Goal: Find specific page/section: Find specific page/section

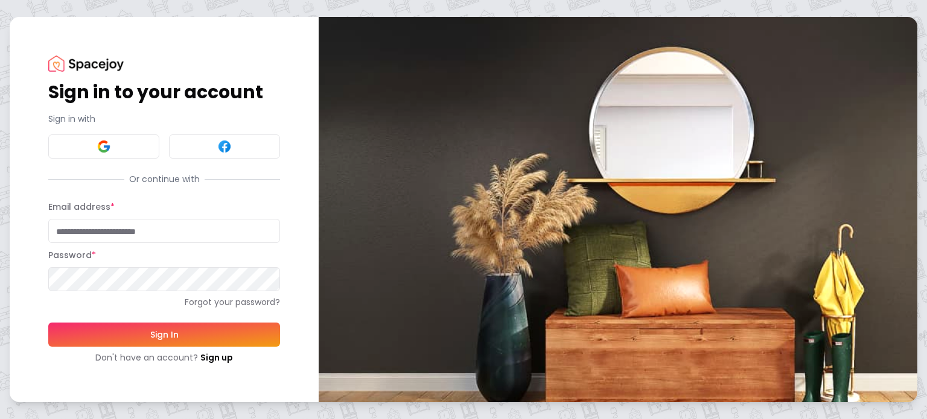
click at [144, 234] on input "Email address *" at bounding box center [164, 231] width 232 height 24
type input "**********"
click at [48, 323] on button "Sign In" at bounding box center [164, 335] width 232 height 24
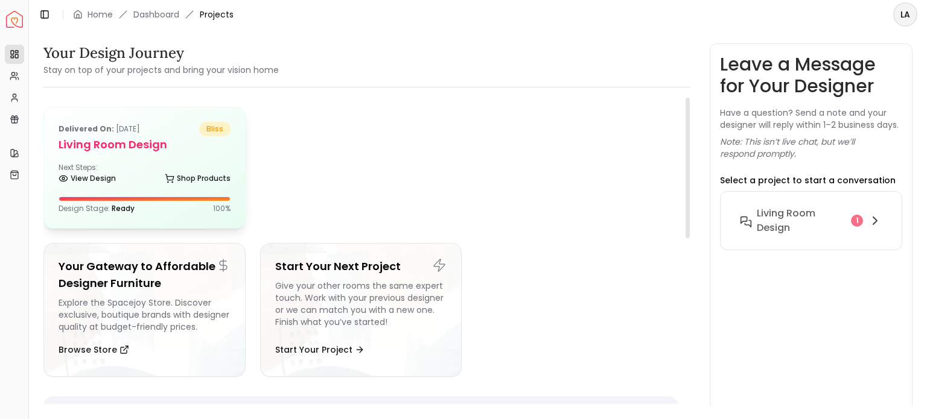
click at [154, 204] on div "Design Stage: Ready 100 %" at bounding box center [145, 209] width 172 height 10
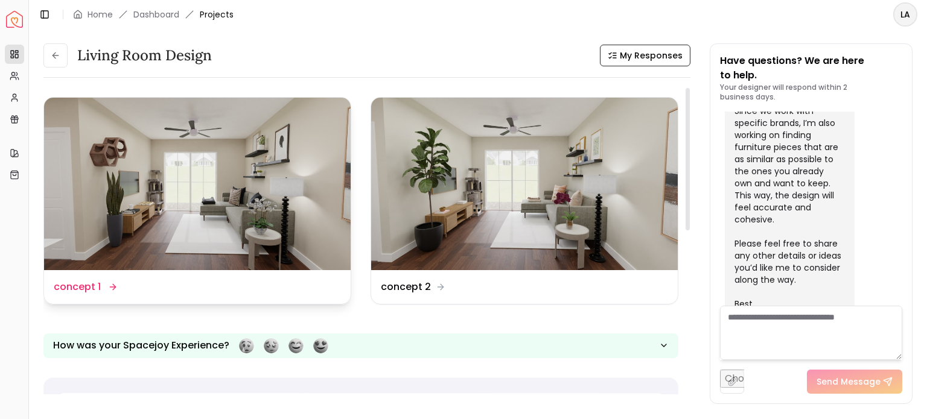
click at [236, 237] on img at bounding box center [197, 184] width 307 height 173
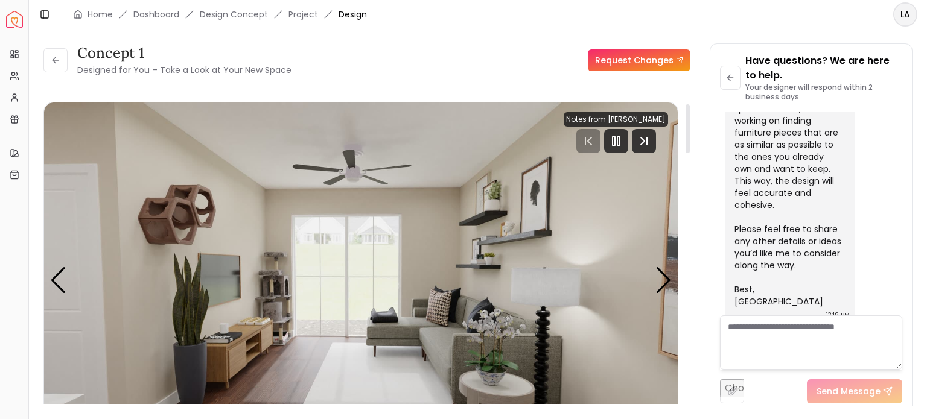
scroll to position [60, 0]
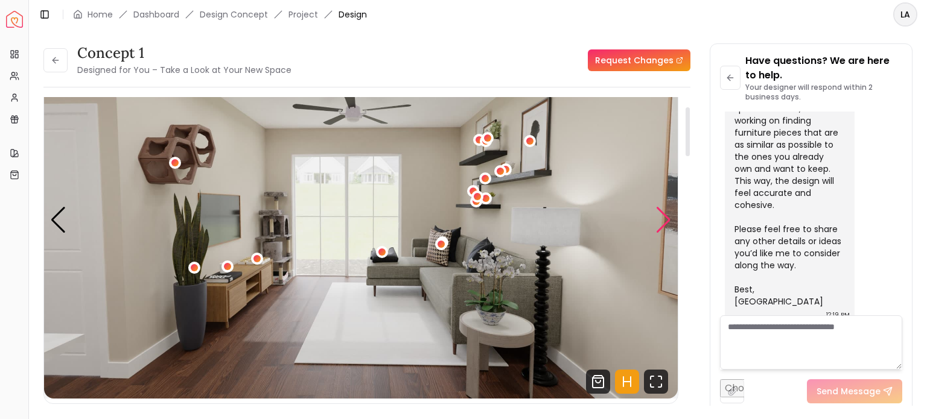
click at [661, 223] on div "Next slide" at bounding box center [663, 220] width 16 height 27
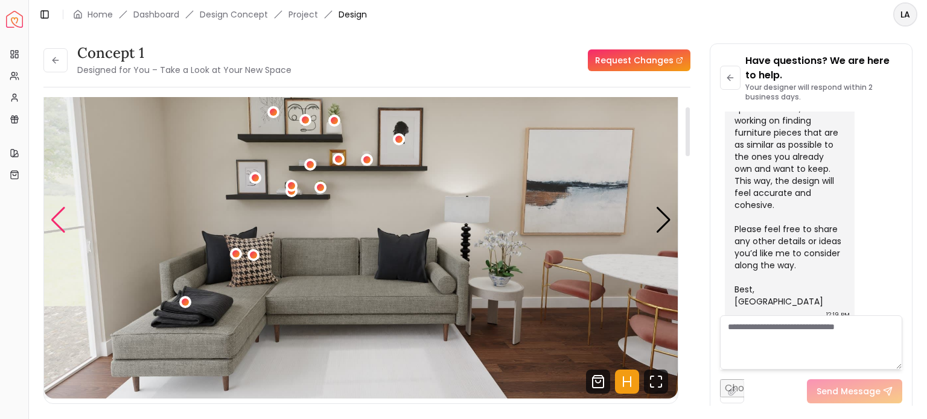
click at [52, 223] on div "Previous slide" at bounding box center [58, 220] width 16 height 27
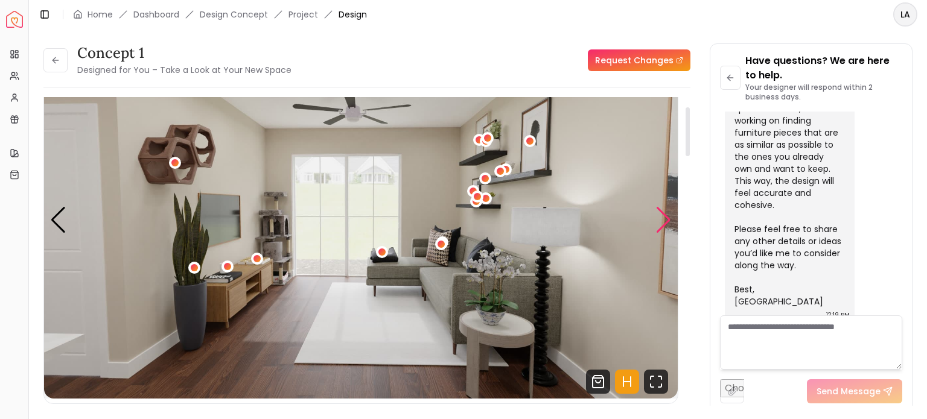
click at [660, 216] on div "Next slide" at bounding box center [663, 220] width 16 height 27
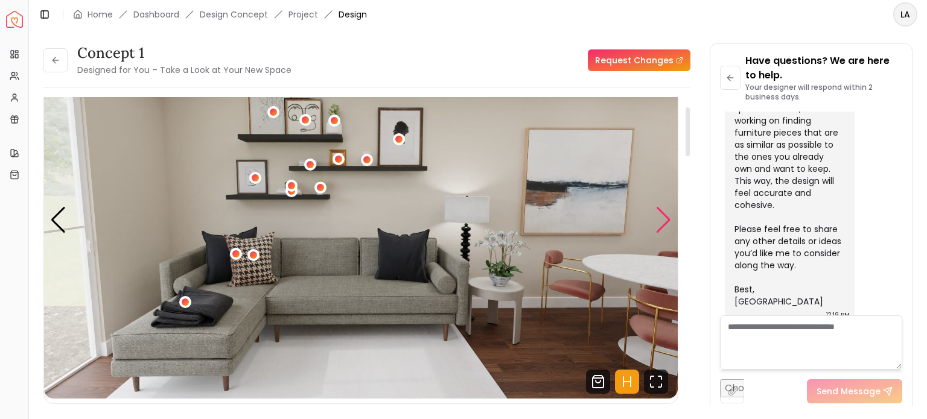
click at [660, 216] on div "Next slide" at bounding box center [663, 220] width 16 height 27
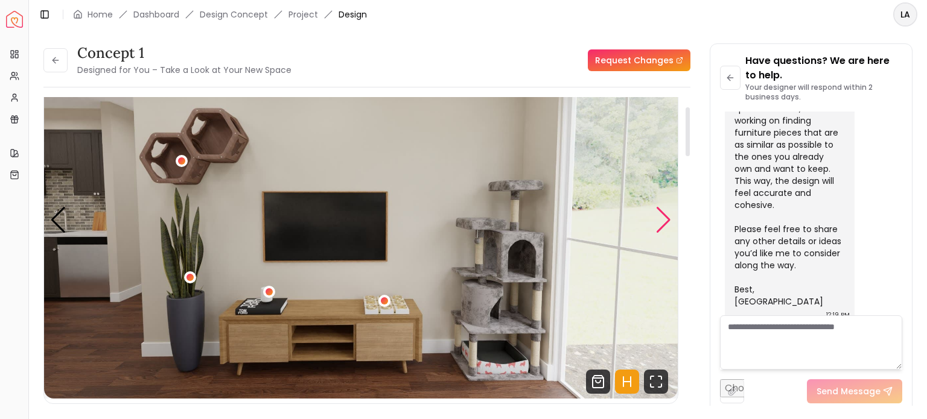
click at [660, 216] on div "Next slide" at bounding box center [663, 220] width 16 height 27
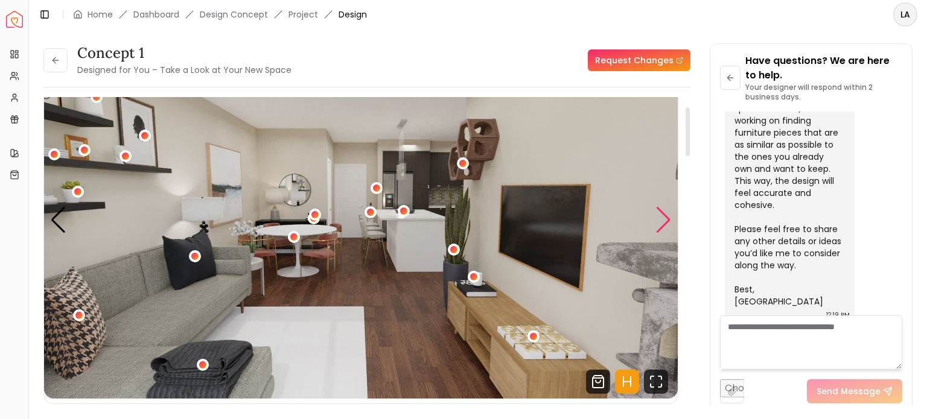
click at [660, 216] on div "Next slide" at bounding box center [663, 220] width 16 height 27
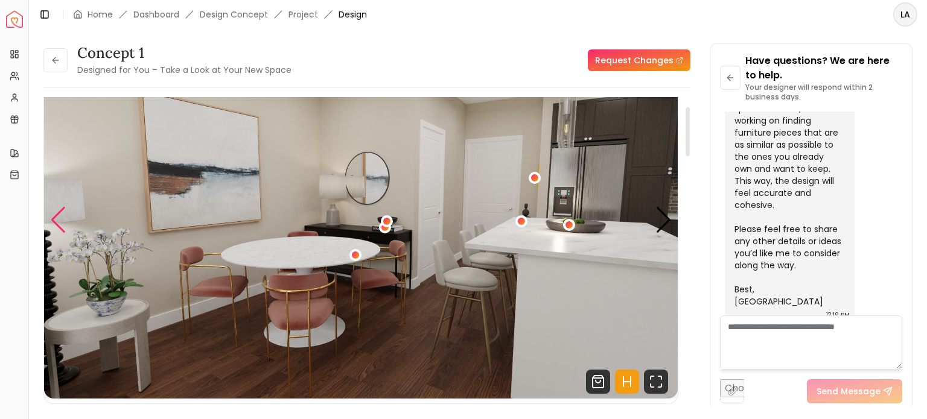
click at [66, 223] on div "Previous slide" at bounding box center [58, 220] width 16 height 27
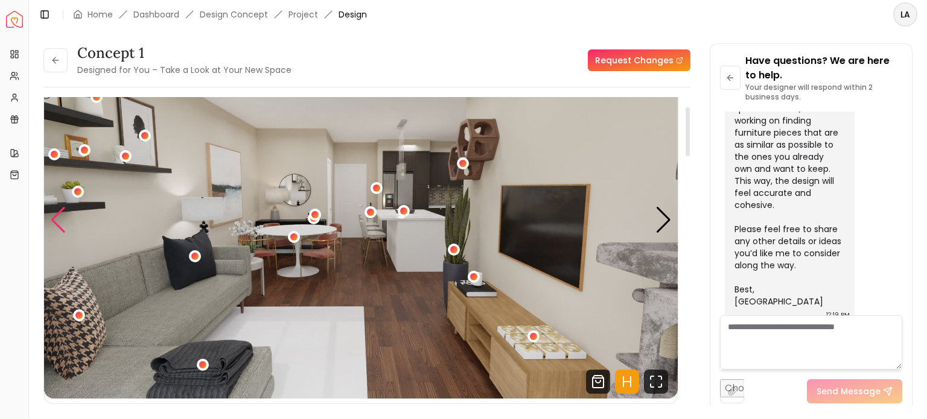
click at [62, 221] on div "Previous slide" at bounding box center [58, 220] width 16 height 27
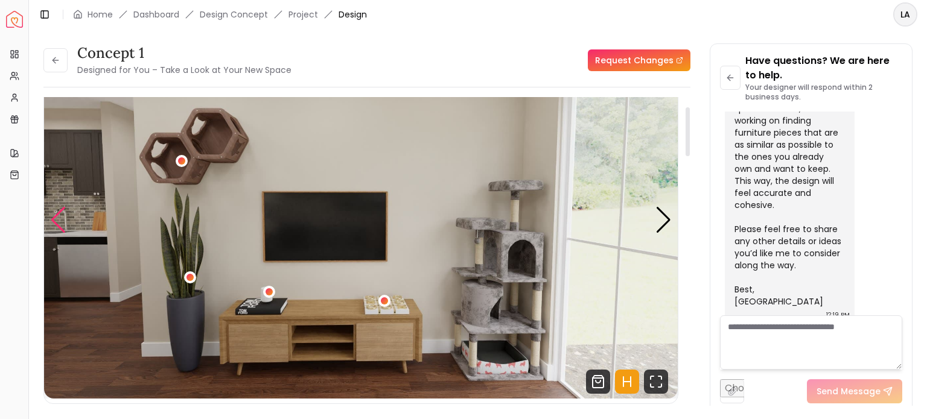
click at [62, 221] on div "Previous slide" at bounding box center [58, 220] width 16 height 27
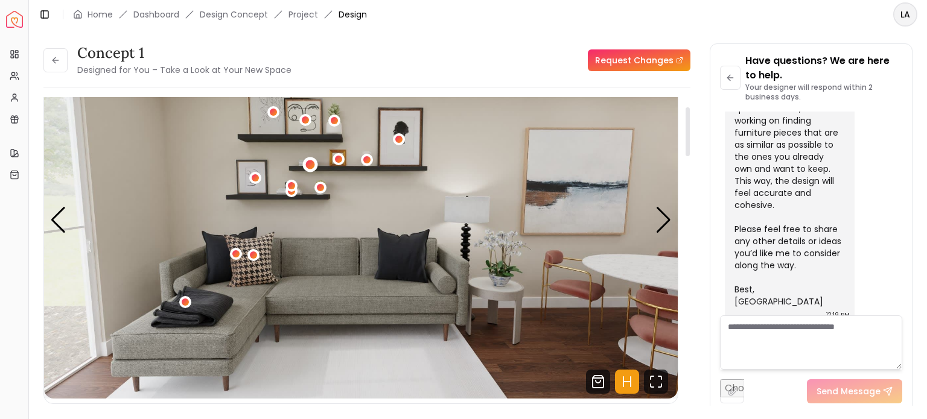
click at [310, 161] on div "2 / 8" at bounding box center [309, 164] width 9 height 9
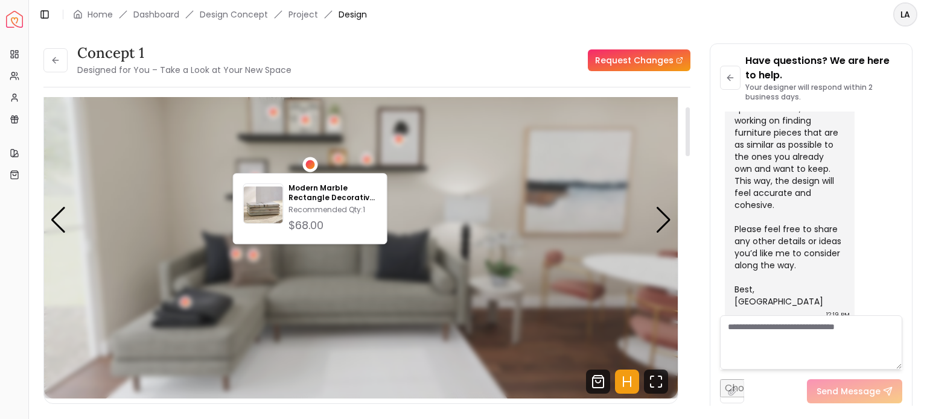
click at [310, 161] on div "2 / 8" at bounding box center [309, 164] width 9 height 9
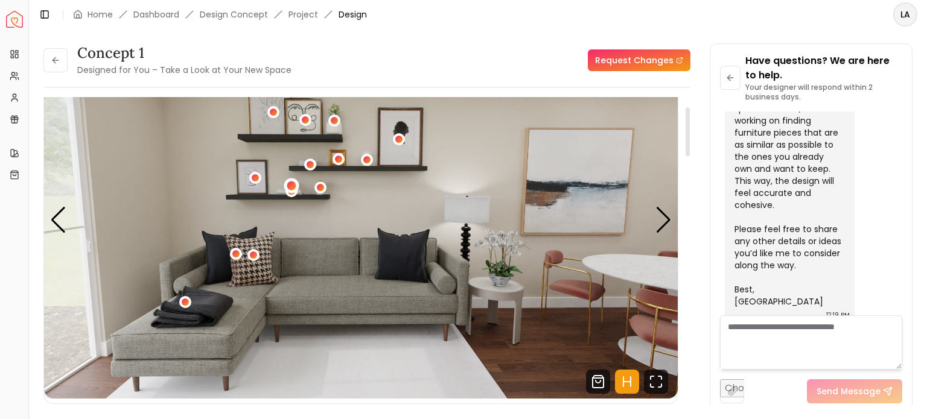
click at [292, 183] on div "2 / 8" at bounding box center [291, 185] width 9 height 9
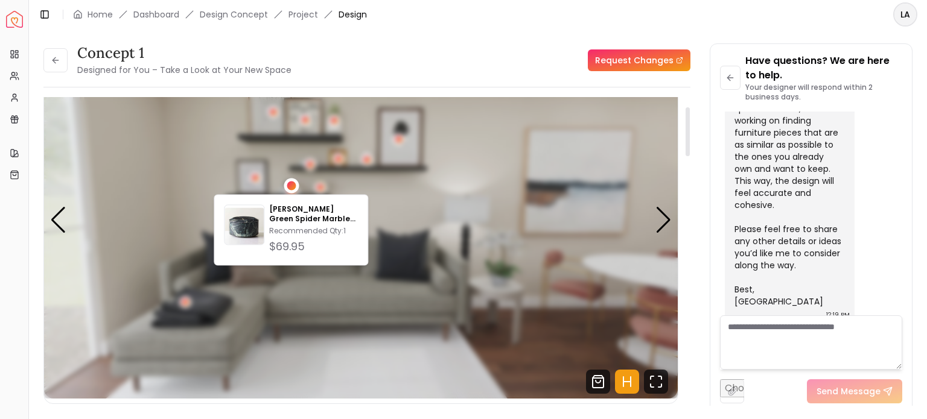
click at [292, 183] on div "2 / 8" at bounding box center [291, 185] width 9 height 9
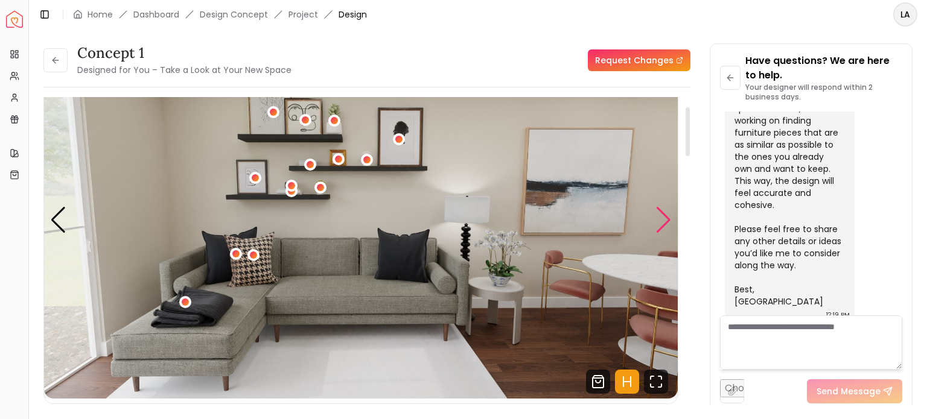
click at [666, 219] on div "Next slide" at bounding box center [663, 220] width 16 height 27
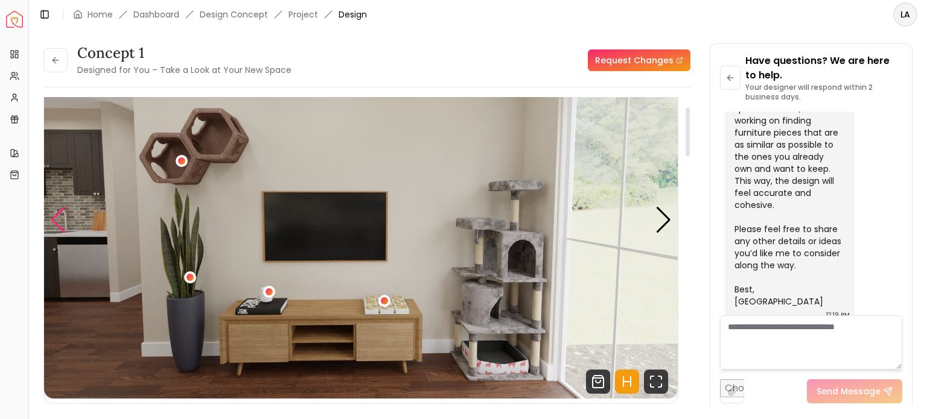
click at [56, 220] on div "Previous slide" at bounding box center [58, 220] width 16 height 27
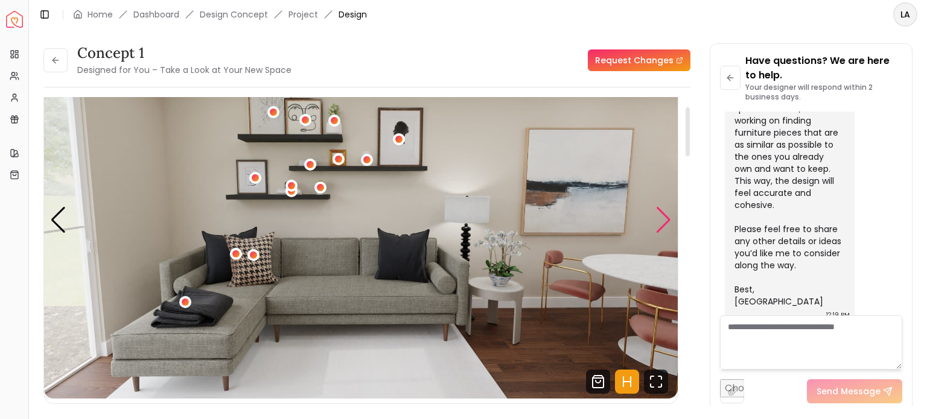
click at [663, 215] on div "Next slide" at bounding box center [663, 220] width 16 height 27
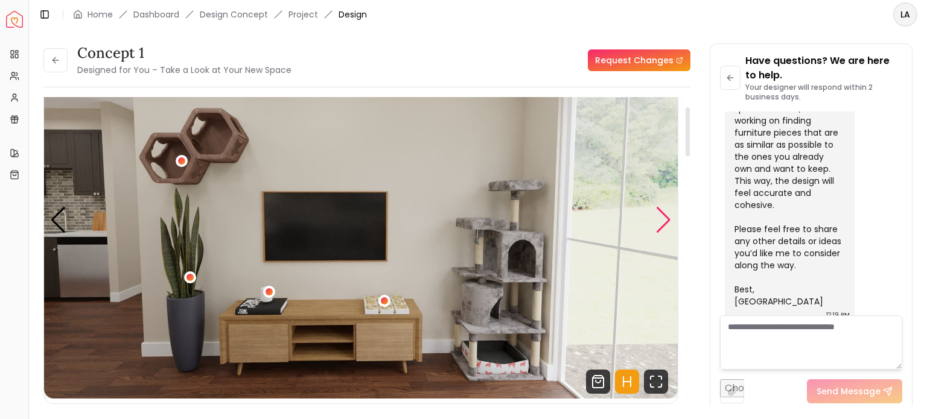
click at [663, 215] on div "Next slide" at bounding box center [663, 220] width 16 height 27
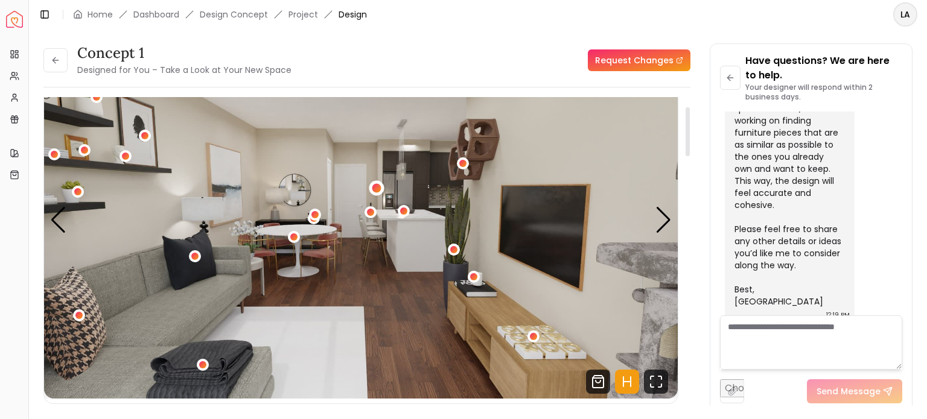
click at [371, 190] on div "4 / 8" at bounding box center [376, 188] width 15 height 15
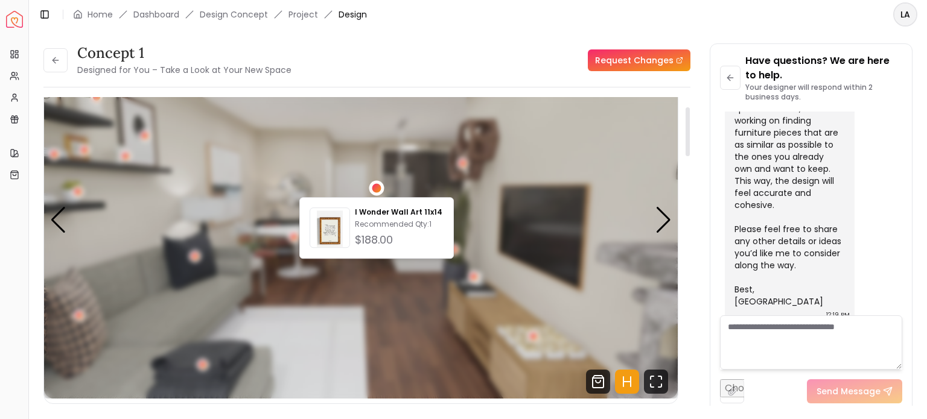
click at [371, 190] on div "4 / 8" at bounding box center [376, 188] width 15 height 15
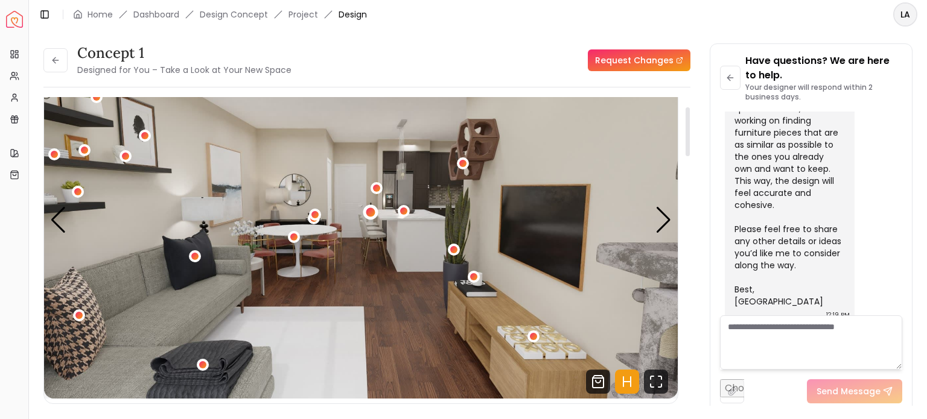
click at [369, 212] on div "4 / 8" at bounding box center [370, 212] width 9 height 9
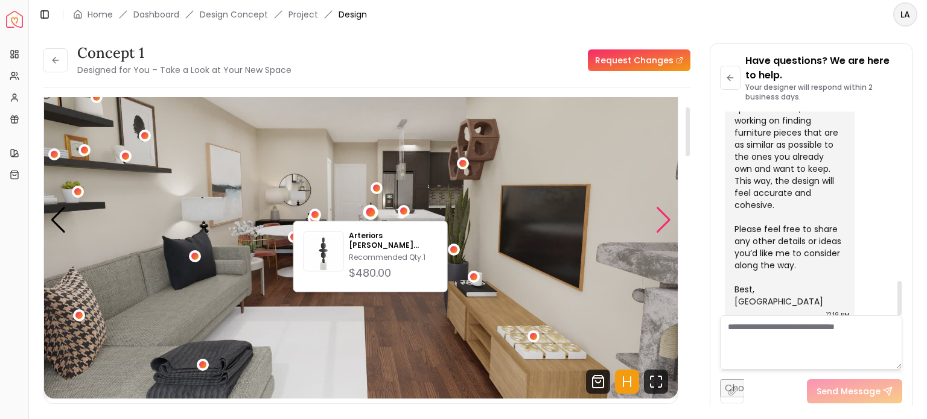
click at [659, 219] on div "Next slide" at bounding box center [663, 220] width 16 height 27
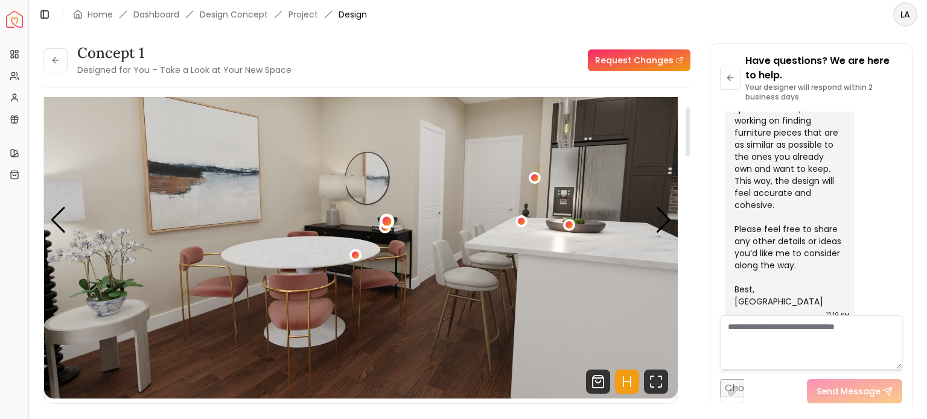
click at [384, 218] on div "5 / 8" at bounding box center [386, 221] width 9 height 9
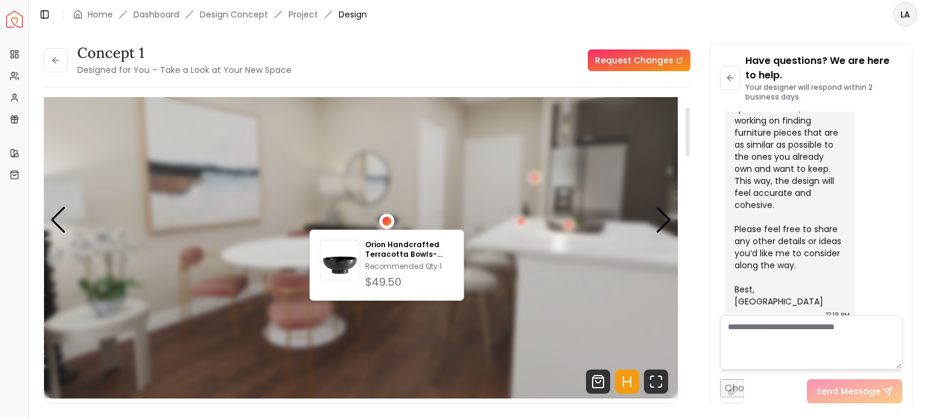
click at [384, 218] on div "5 / 8" at bounding box center [386, 221] width 9 height 9
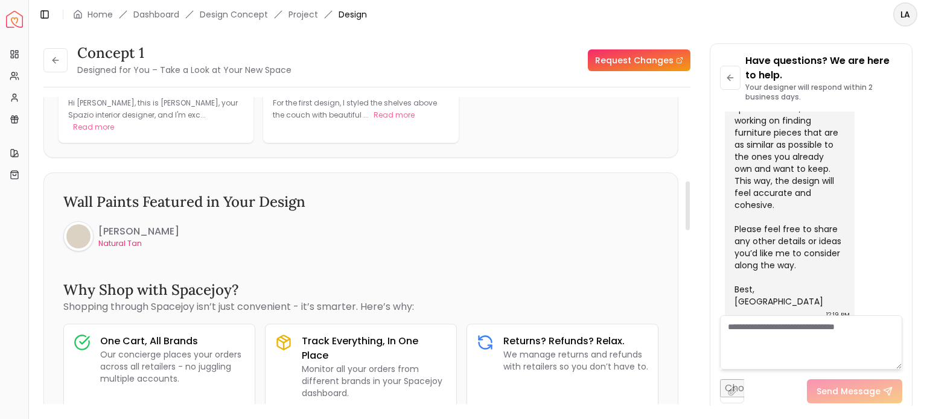
scroll to position [483, 0]
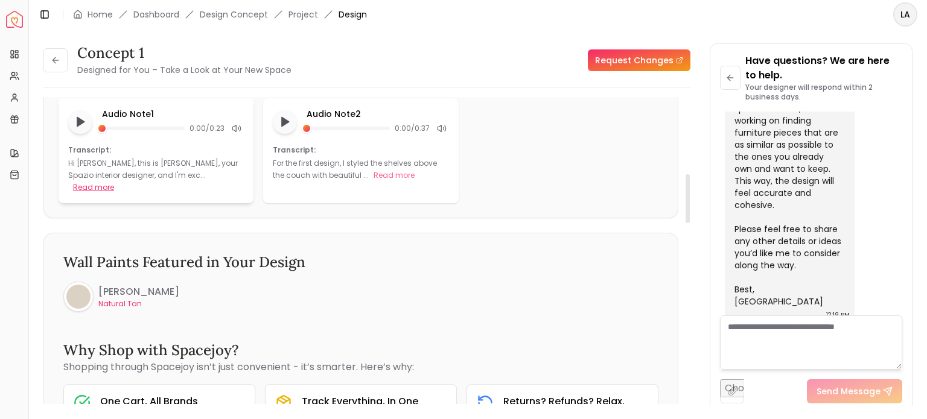
click at [114, 182] on button "Read more" at bounding box center [93, 188] width 41 height 12
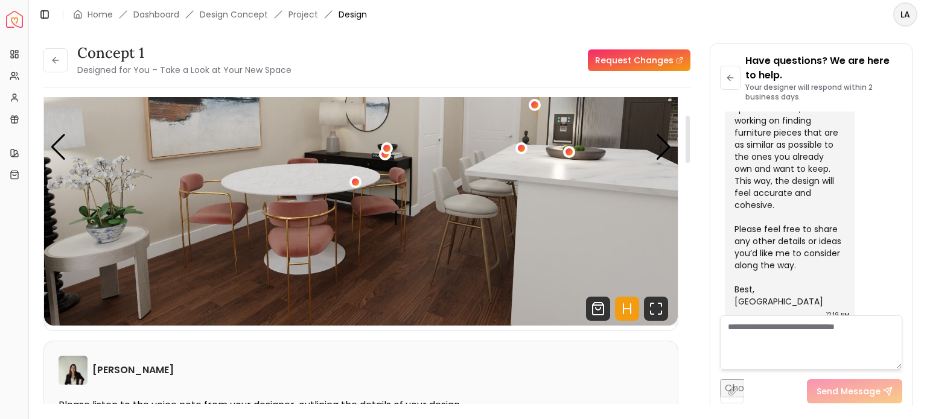
scroll to position [60, 0]
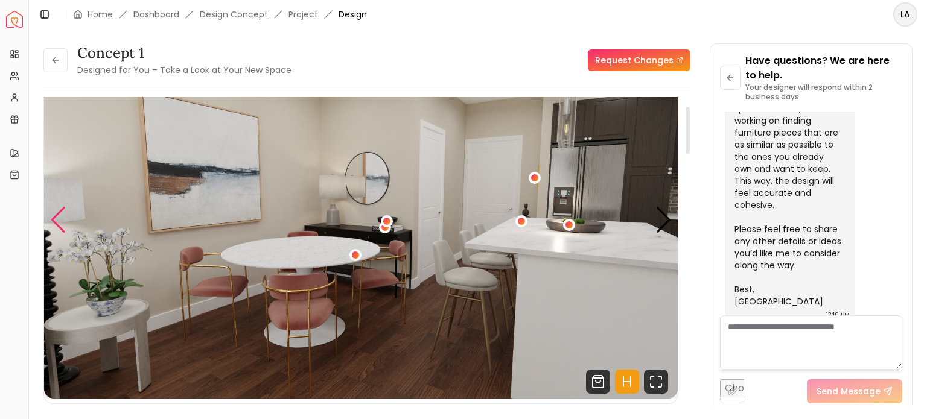
click at [59, 212] on div "Previous slide" at bounding box center [58, 220] width 16 height 27
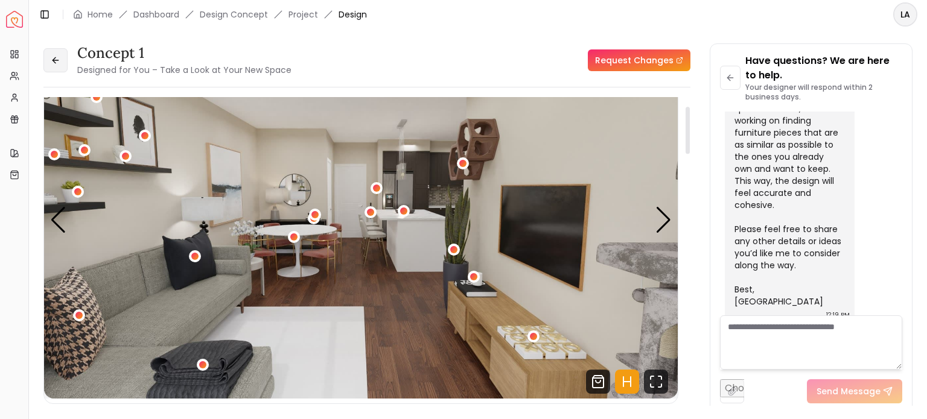
click at [57, 50] on button at bounding box center [55, 60] width 24 height 24
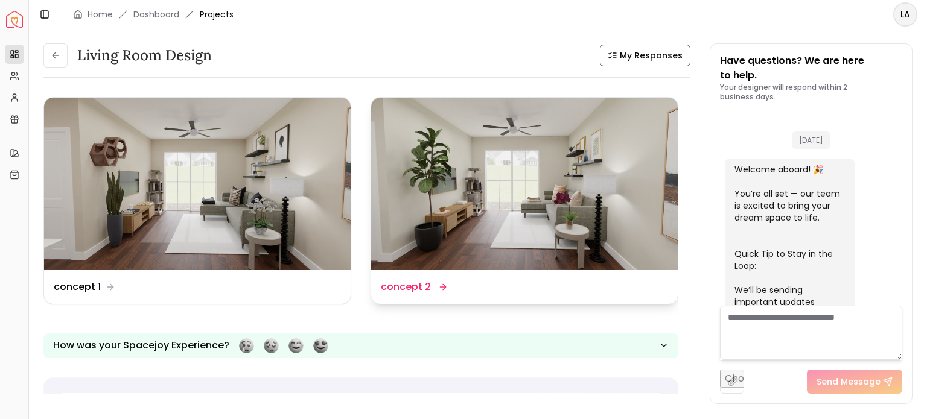
scroll to position [988, 0]
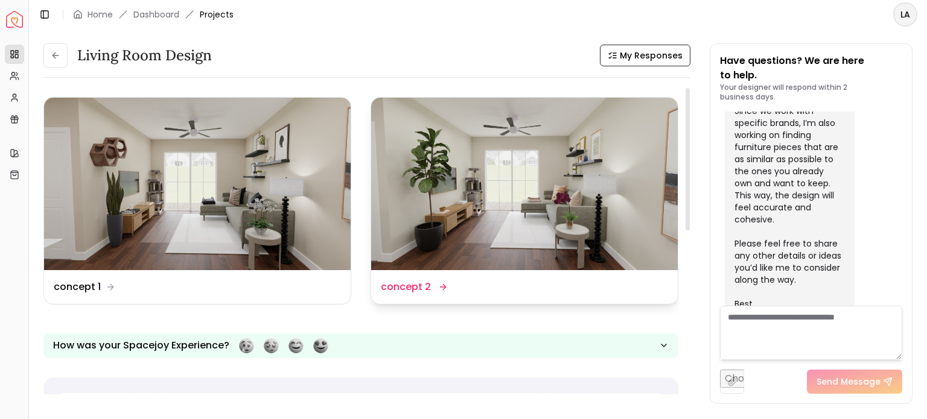
click at [483, 197] on img at bounding box center [524, 184] width 307 height 173
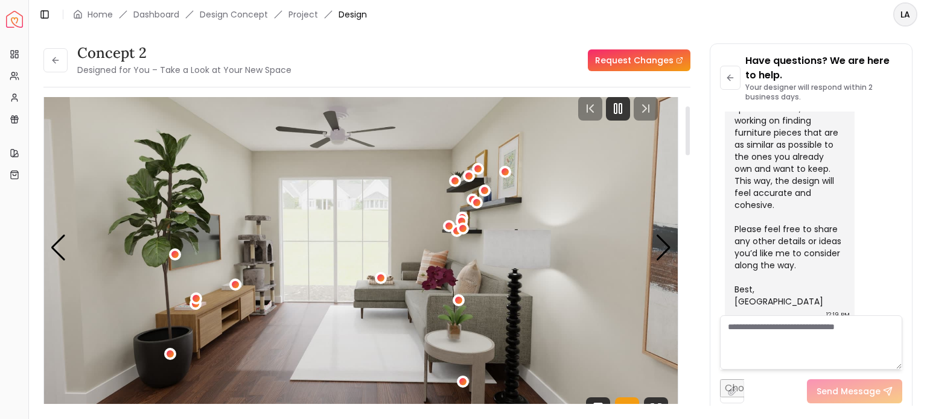
scroll to position [60, 0]
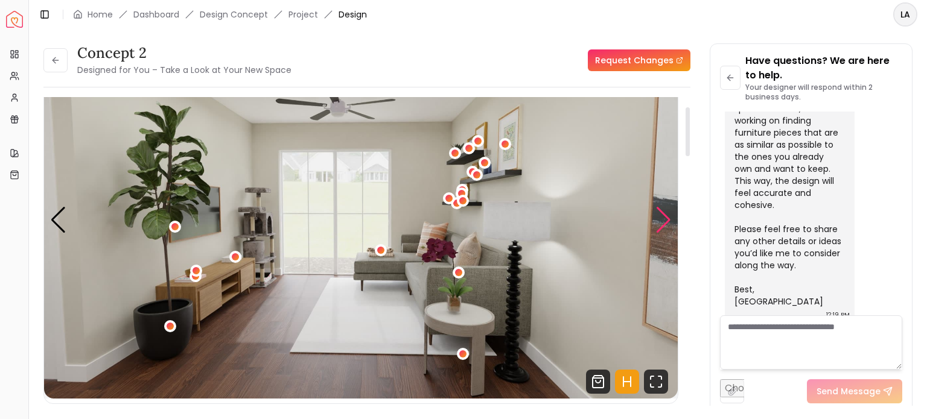
click at [664, 225] on div "Next slide" at bounding box center [663, 220] width 16 height 27
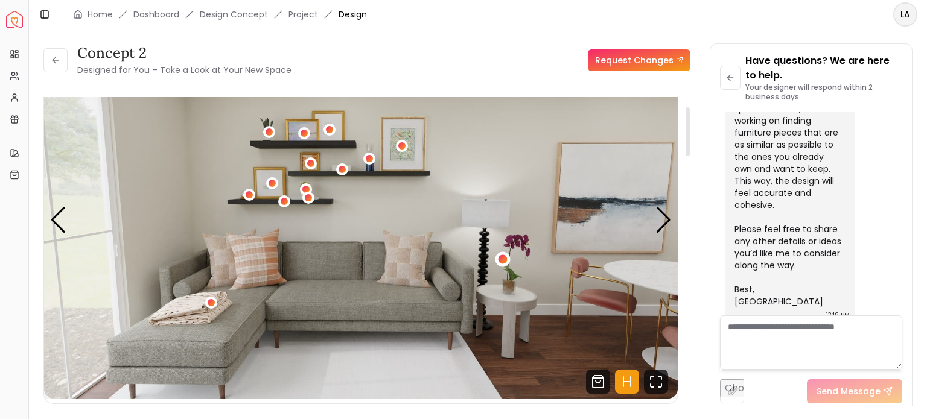
click at [501, 258] on div "2 / 8" at bounding box center [502, 259] width 9 height 9
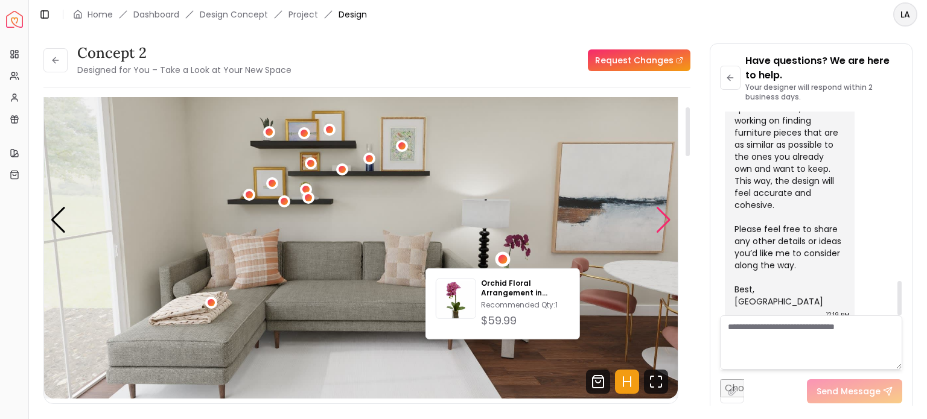
click at [665, 218] on div "Next slide" at bounding box center [663, 220] width 16 height 27
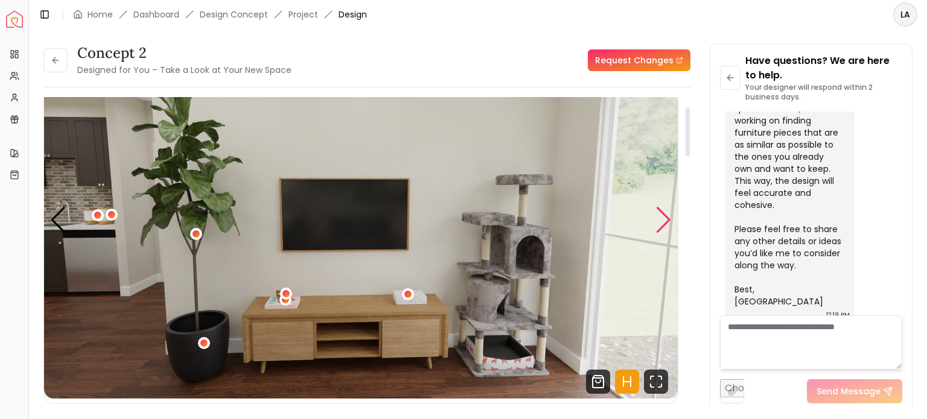
click at [665, 218] on div "Next slide" at bounding box center [663, 220] width 16 height 27
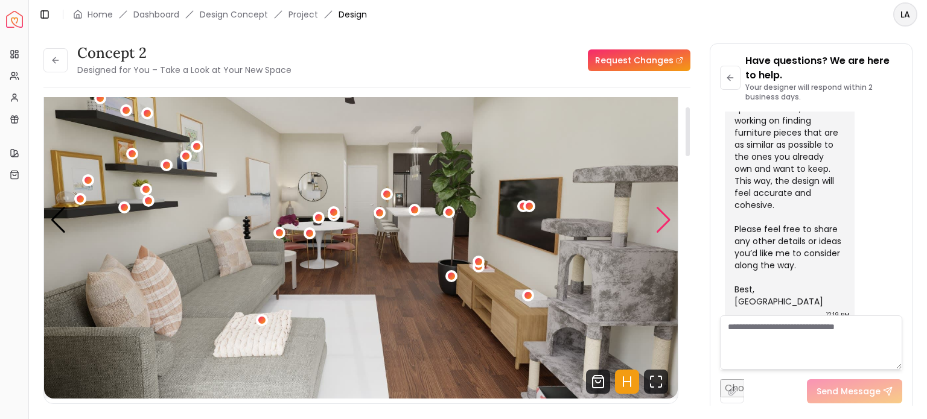
click at [665, 218] on div "Next slide" at bounding box center [663, 220] width 16 height 27
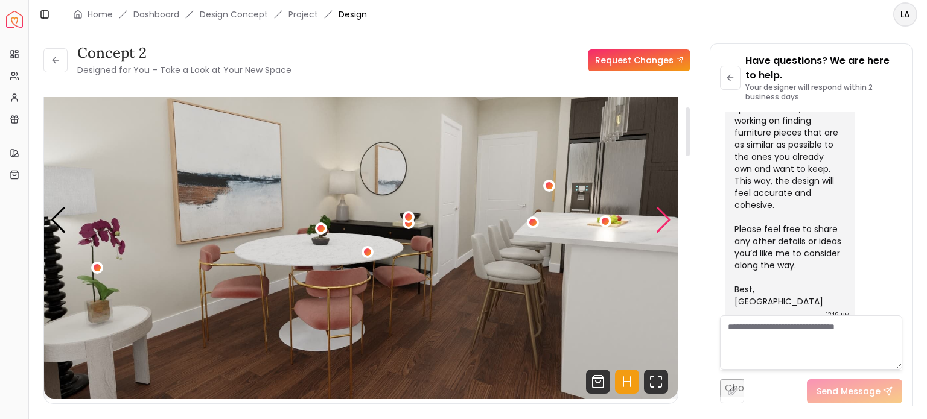
click at [665, 218] on div "Next slide" at bounding box center [663, 220] width 16 height 27
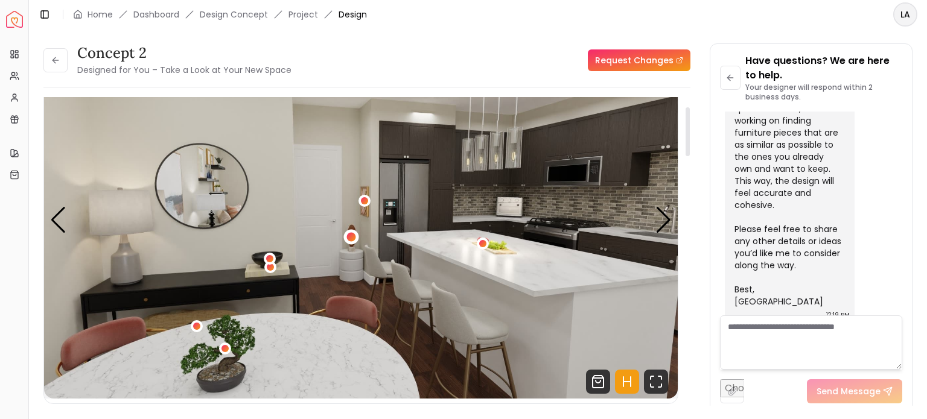
click at [346, 235] on div "6 / 8" at bounding box center [350, 236] width 9 height 9
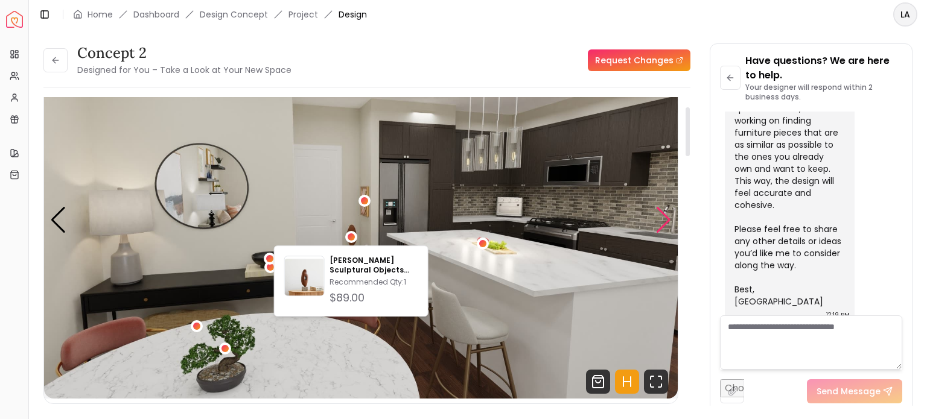
click at [667, 212] on div "Next slide" at bounding box center [663, 220] width 16 height 27
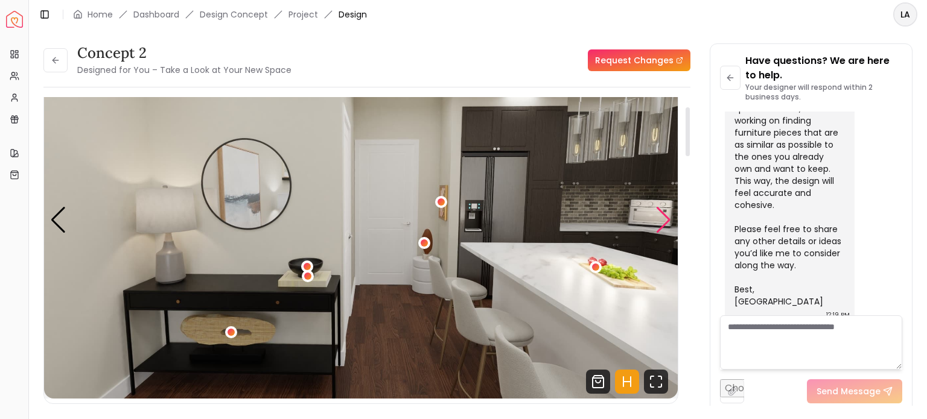
click at [666, 212] on div "Next slide" at bounding box center [663, 220] width 16 height 27
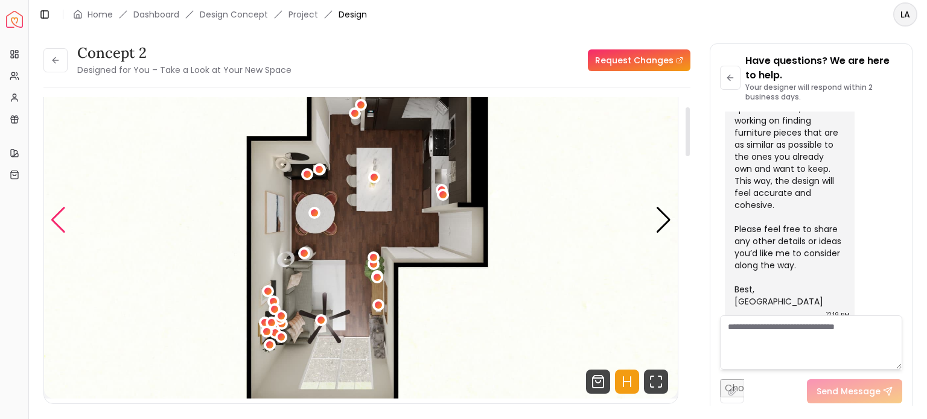
click at [63, 229] on div "Previous slide" at bounding box center [58, 220] width 16 height 27
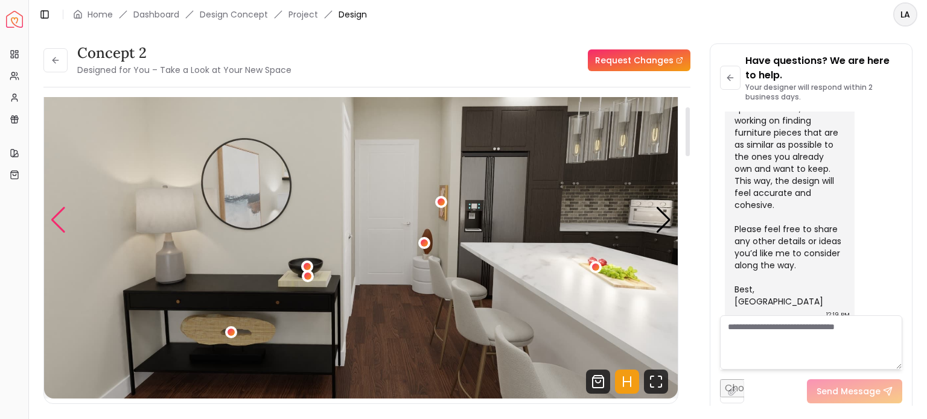
click at [63, 229] on div "Previous slide" at bounding box center [58, 220] width 16 height 27
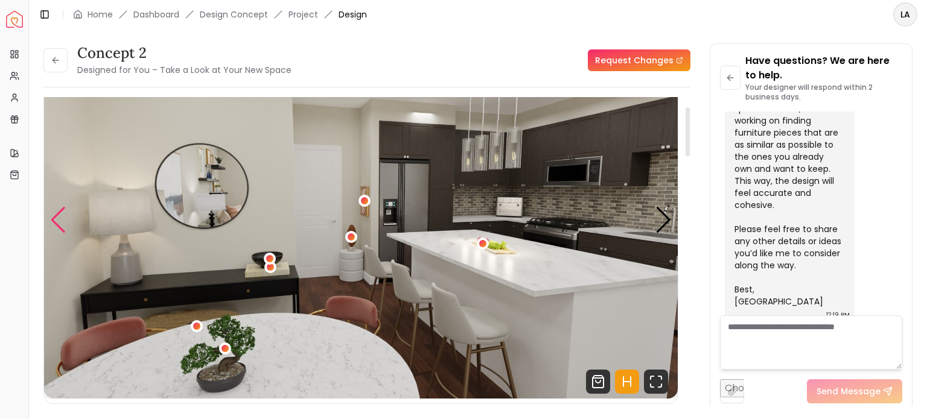
click at [63, 229] on div "Previous slide" at bounding box center [58, 220] width 16 height 27
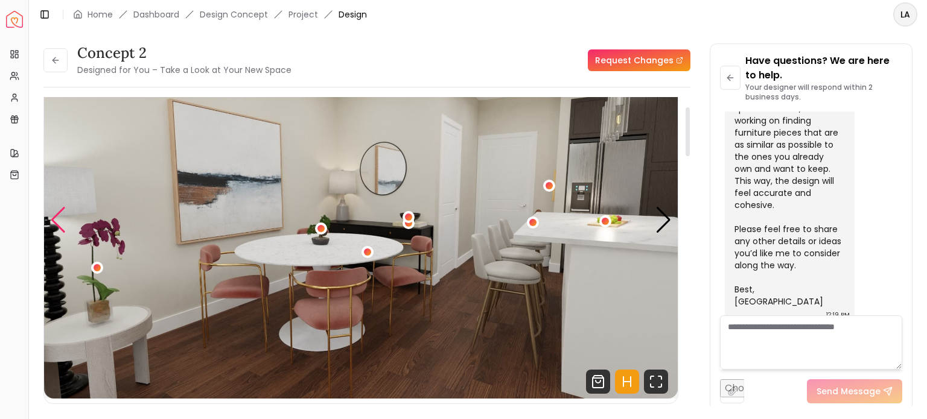
click at [63, 229] on div "Previous slide" at bounding box center [58, 220] width 16 height 27
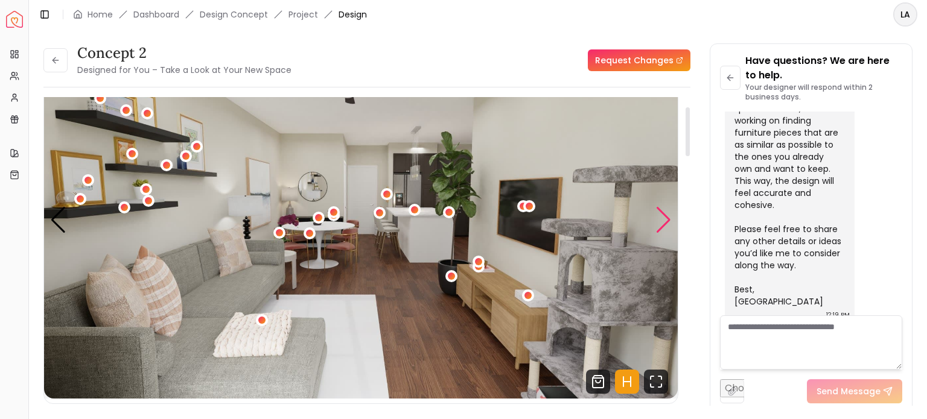
click at [669, 217] on div "Next slide" at bounding box center [663, 220] width 16 height 27
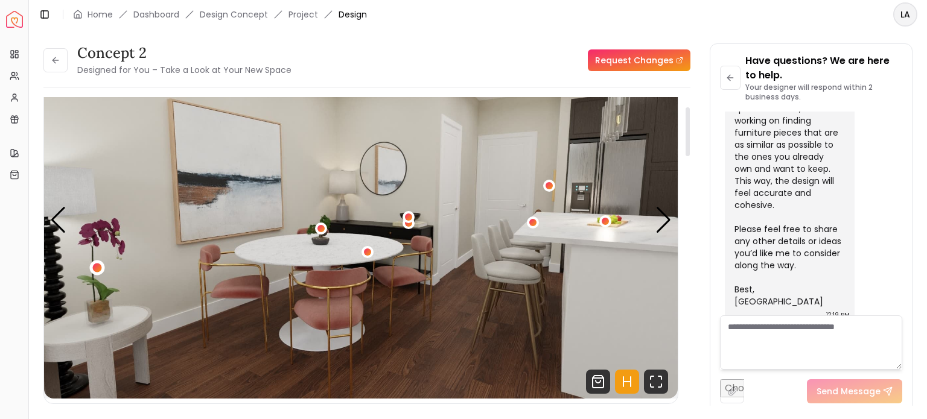
click at [95, 266] on div "5 / 8" at bounding box center [96, 267] width 9 height 9
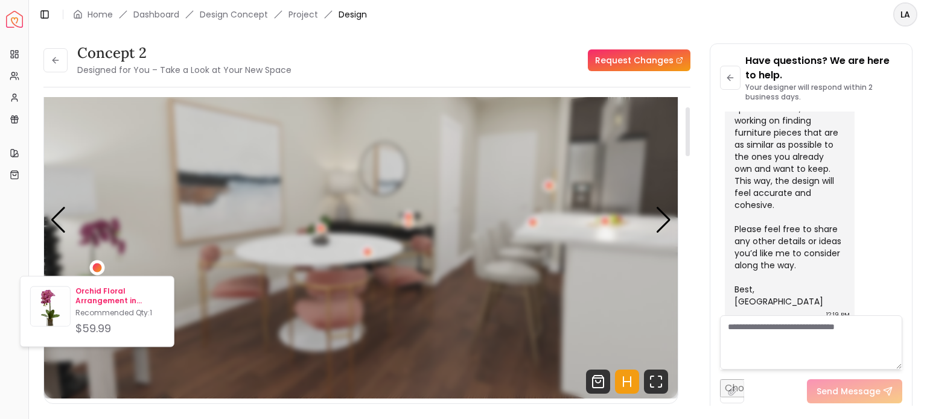
click at [94, 294] on p "Orchid Floral Arrangement in [GEOGRAPHIC_DATA]" at bounding box center [119, 296] width 89 height 19
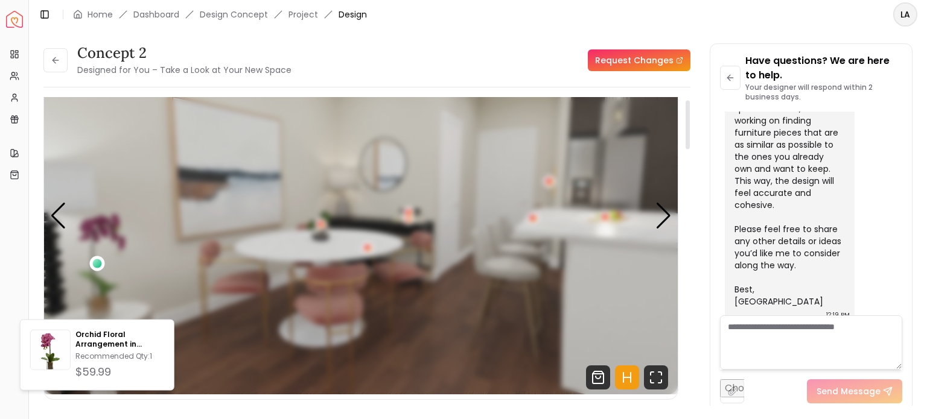
scroll to position [0, 0]
